Goal: Task Accomplishment & Management: Manage account settings

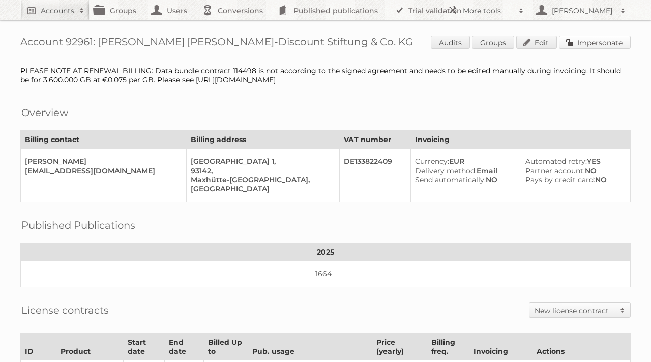
click at [582, 43] on link "Impersonate" at bounding box center [595, 42] width 72 height 13
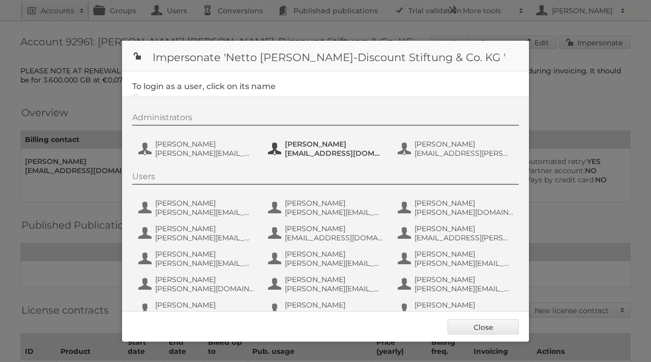
click at [313, 150] on span "mario.heigl@netto-online.de" at bounding box center [334, 153] width 99 height 9
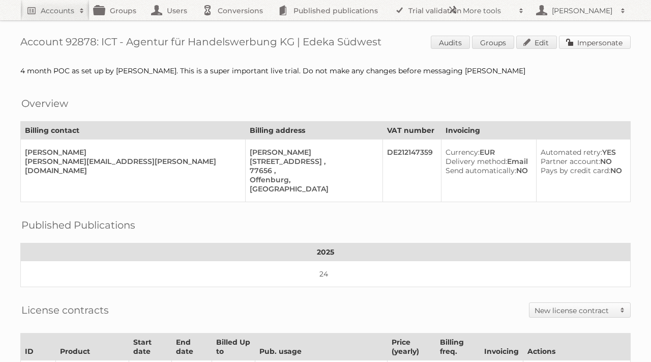
click at [578, 41] on link "Impersonate" at bounding box center [595, 42] width 72 height 13
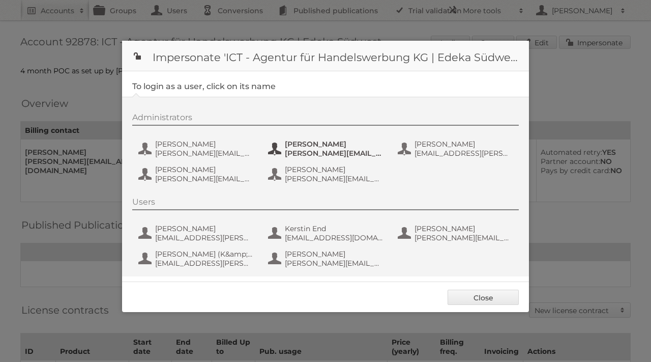
click at [289, 150] on span "[PERSON_NAME][EMAIL_ADDRESS][PERSON_NAME][DOMAIN_NAME]" at bounding box center [334, 153] width 99 height 9
